Goal: Task Accomplishment & Management: Manage account settings

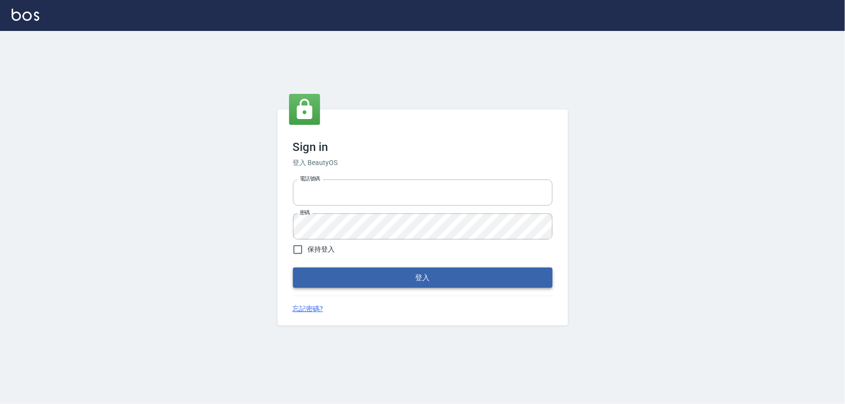
type input "5260381"
click at [354, 284] on button "登入" at bounding box center [423, 278] width 260 height 20
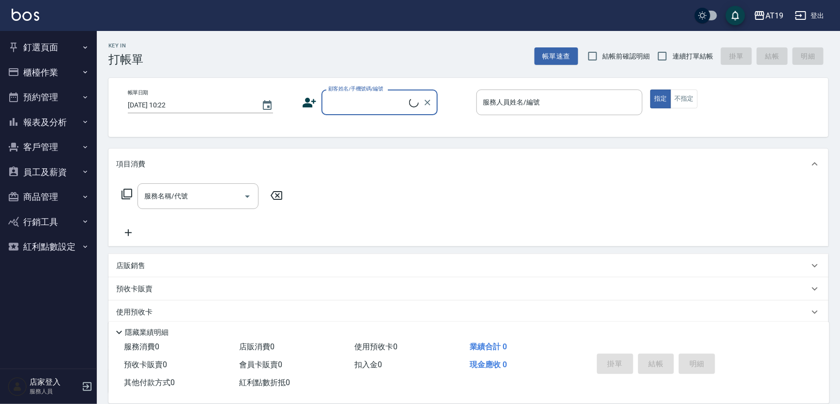
click at [70, 65] on button "櫃檯作業" at bounding box center [48, 72] width 89 height 25
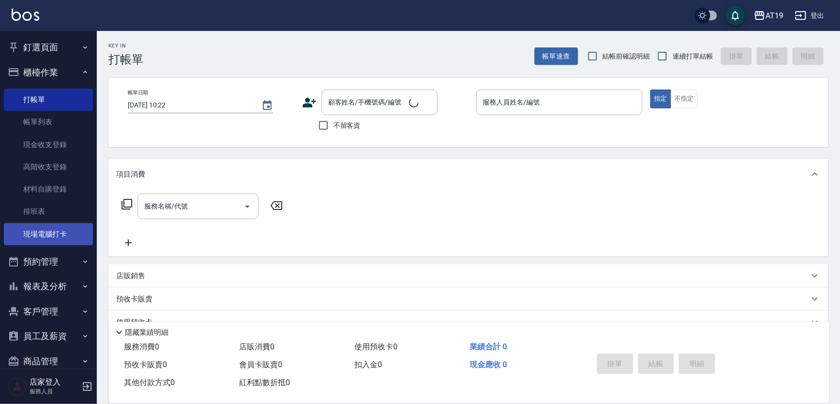
click at [62, 232] on link "現場電腦打卡" at bounding box center [48, 234] width 89 height 22
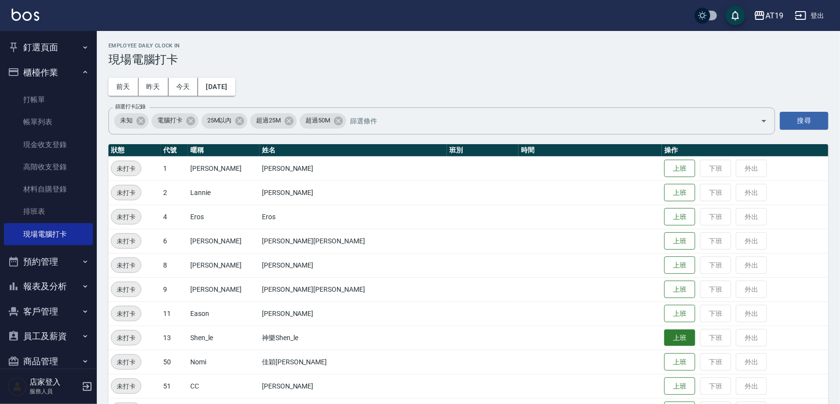
click at [665, 333] on button "上班" at bounding box center [680, 338] width 31 height 17
click at [324, 313] on td "伊森Eason" at bounding box center [353, 314] width 187 height 24
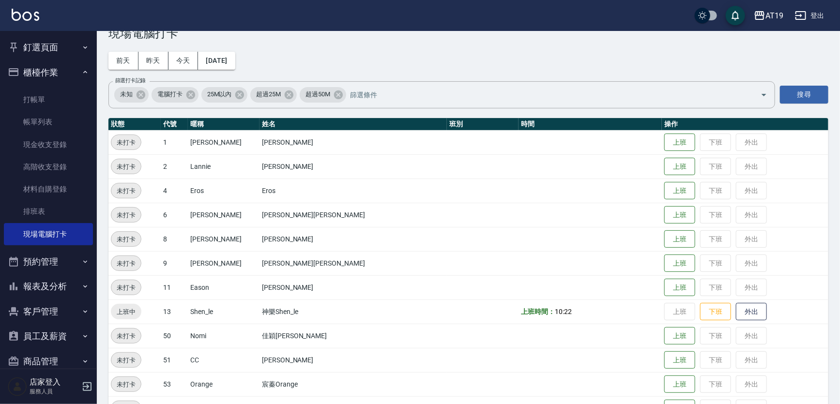
scroll to position [54, 0]
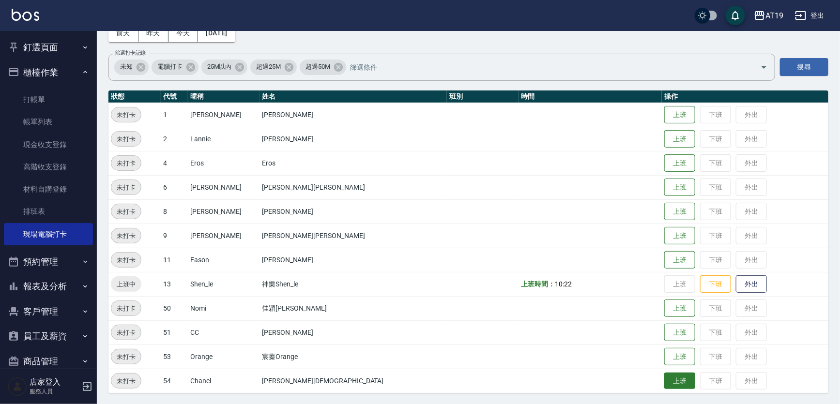
click at [665, 386] on button "上班" at bounding box center [680, 381] width 31 height 17
click at [665, 356] on button "上班" at bounding box center [680, 357] width 31 height 17
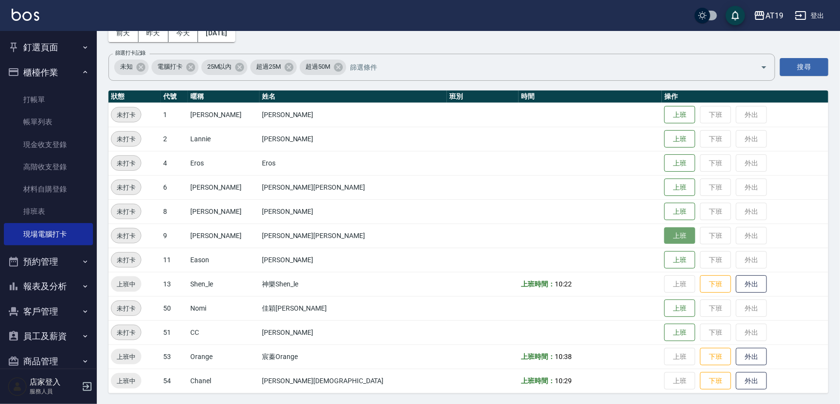
click at [665, 229] on button "上班" at bounding box center [680, 236] width 31 height 17
click at [665, 208] on button "上班" at bounding box center [680, 211] width 31 height 17
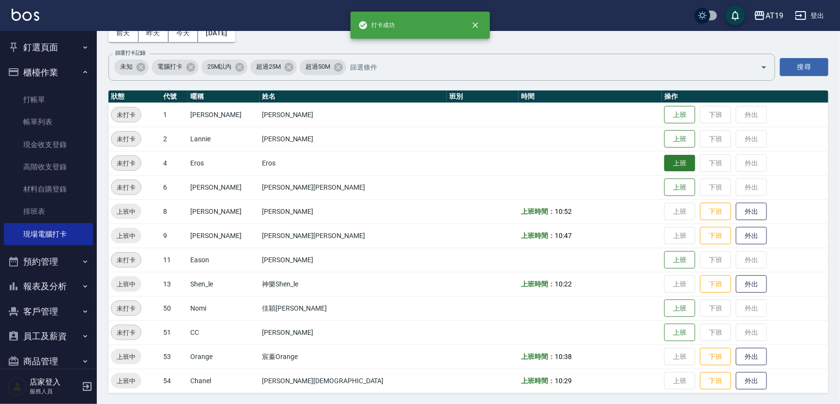
click at [665, 156] on button "上班" at bounding box center [680, 163] width 31 height 17
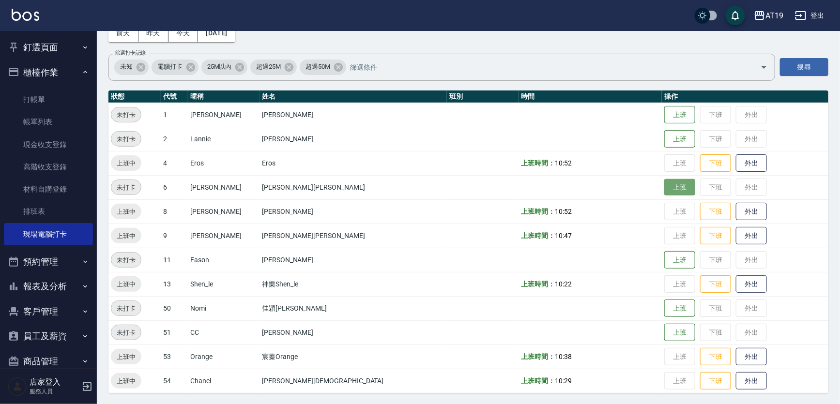
click at [665, 186] on button "上班" at bounding box center [680, 187] width 31 height 17
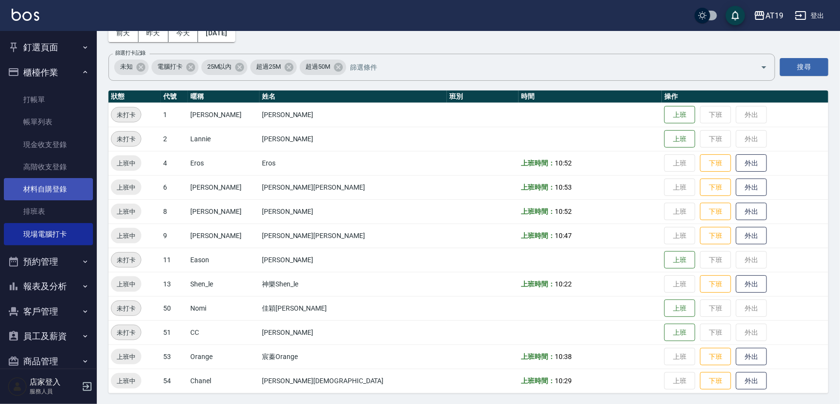
click at [37, 193] on link "材料自購登錄" at bounding box center [48, 189] width 89 height 22
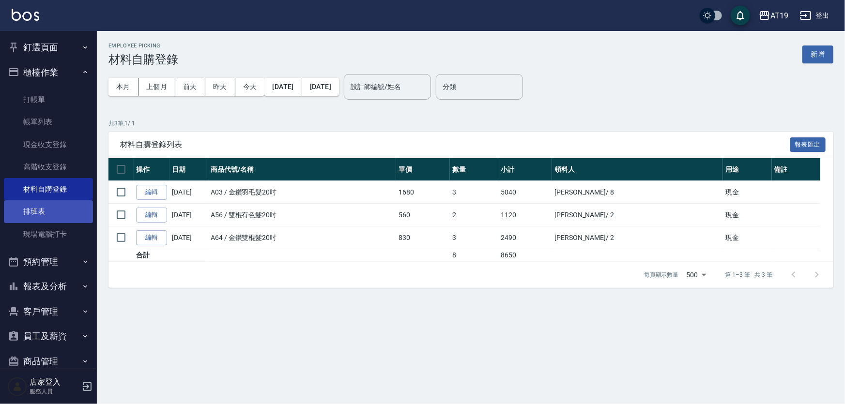
click at [60, 208] on link "排班表" at bounding box center [48, 212] width 89 height 22
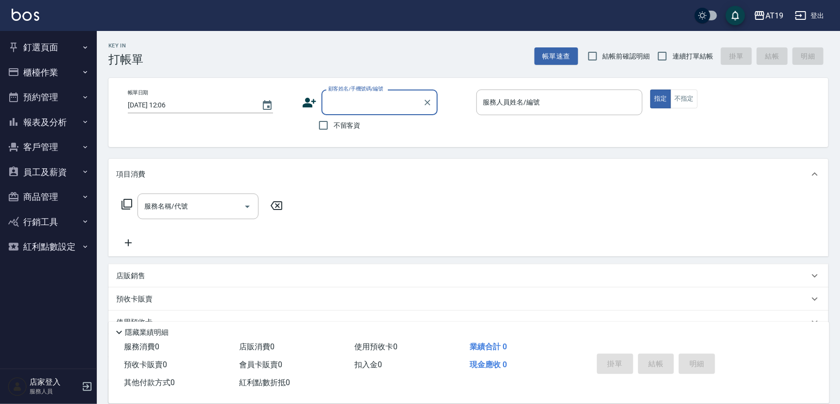
click at [47, 75] on button "櫃檯作業" at bounding box center [48, 72] width 89 height 25
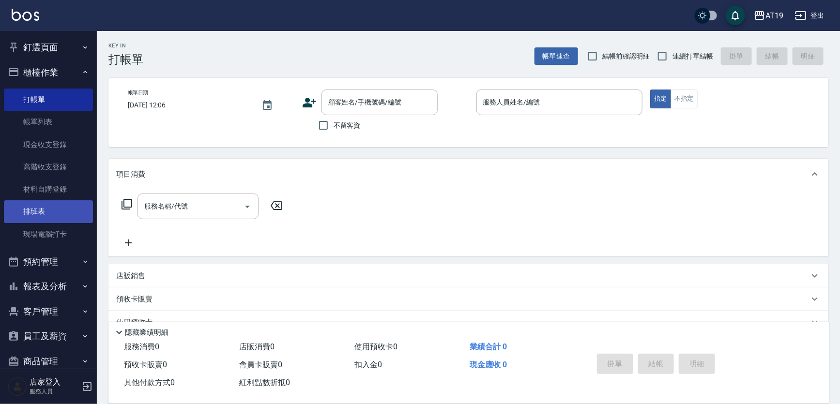
click at [36, 213] on link "排班表" at bounding box center [48, 212] width 89 height 22
